Goal: Navigation & Orientation: Find specific page/section

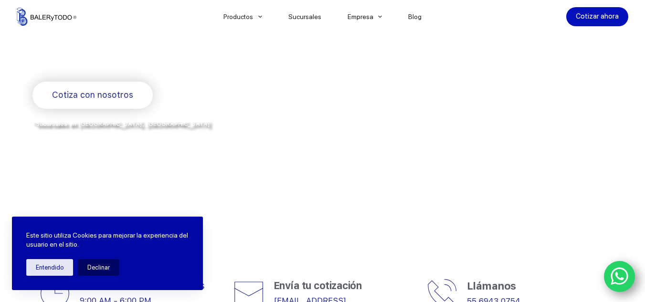
scroll to position [382, 0]
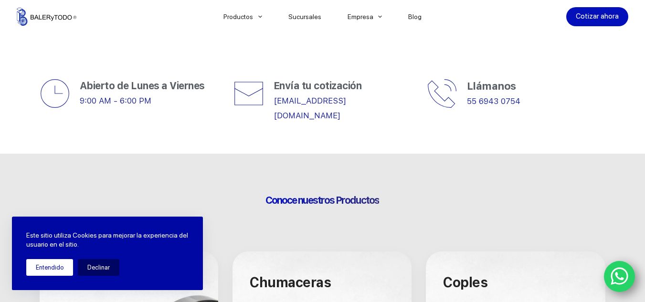
click at [66, 265] on button "Entendido" at bounding box center [49, 267] width 47 height 17
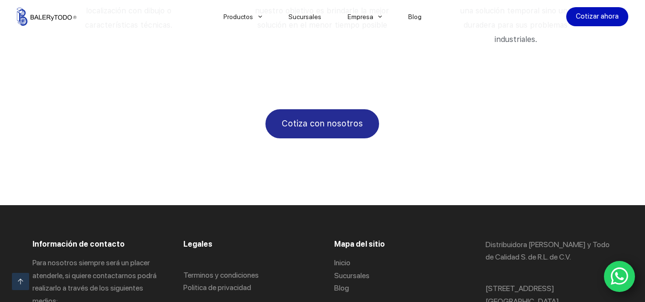
scroll to position [1837, 0]
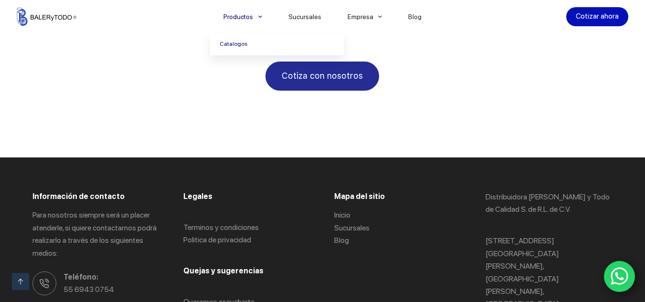
click at [239, 46] on link "Catalogos" at bounding box center [277, 44] width 134 height 22
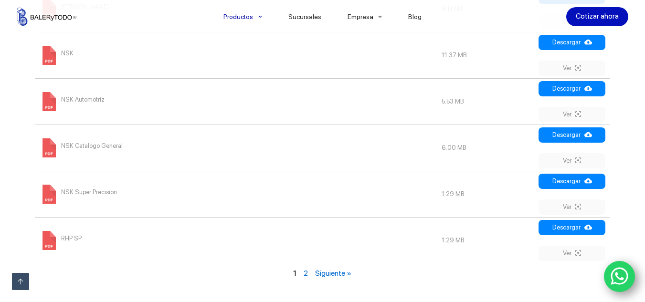
scroll to position [1194, 0]
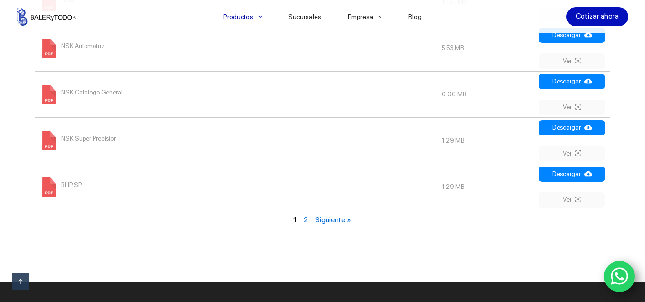
click at [328, 221] on link "Siguiente »" at bounding box center [333, 219] width 36 height 9
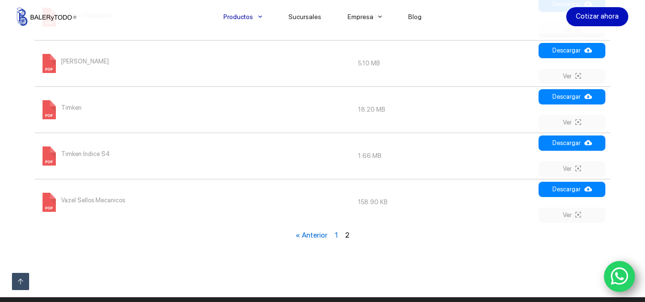
scroll to position [640, 0]
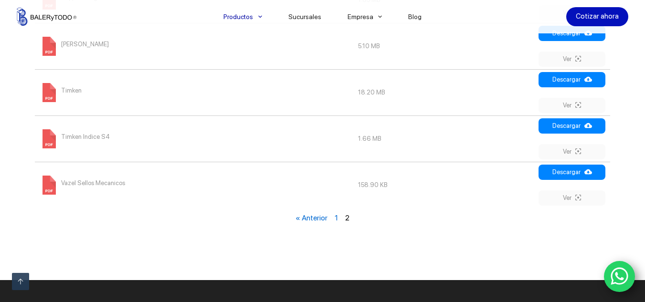
scroll to position [888, 0]
